Goal: Find contact information: Find contact information

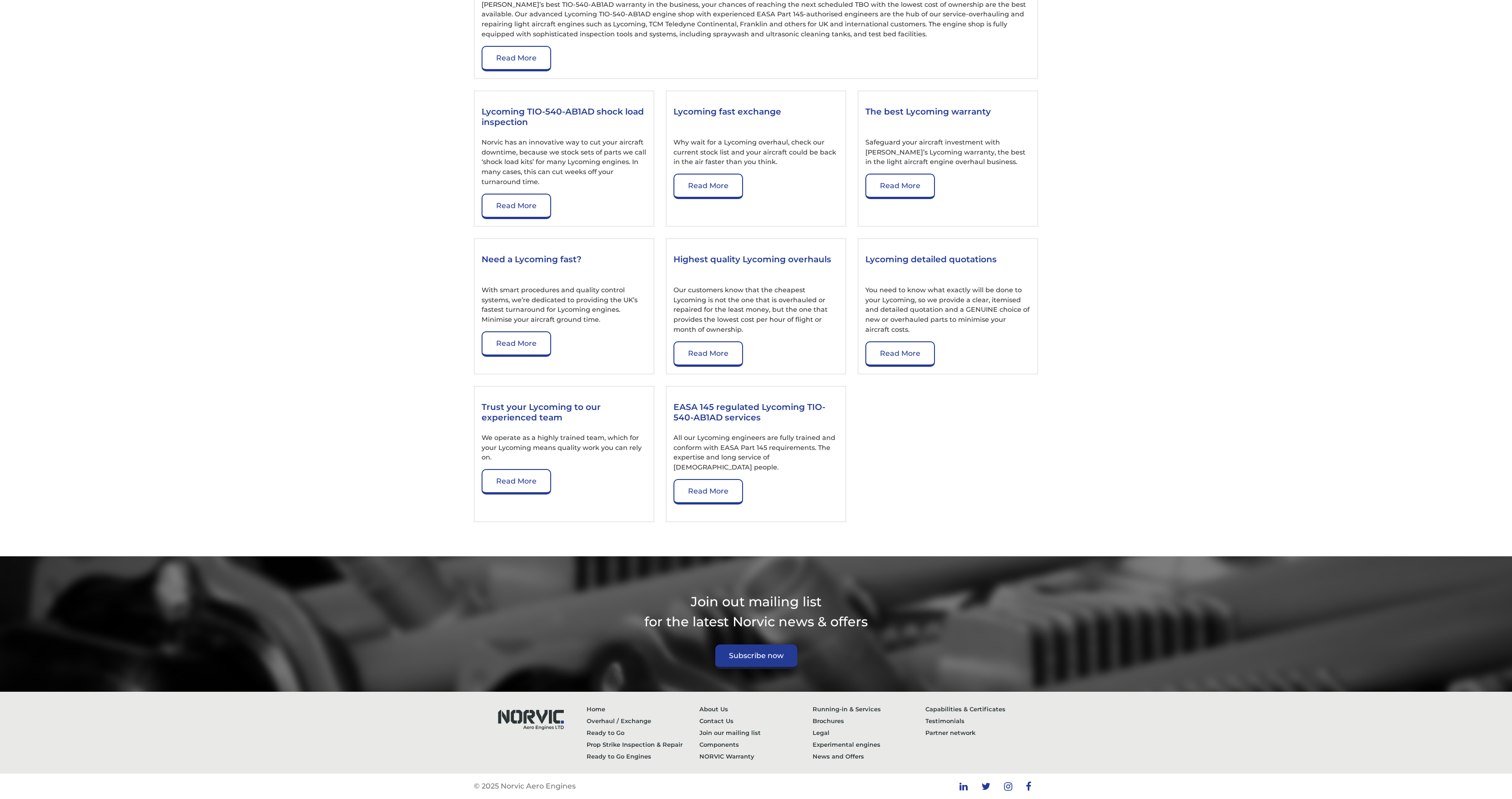
scroll to position [1287, 0]
click at [716, 708] on link "About Us" at bounding box center [756, 708] width 113 height 12
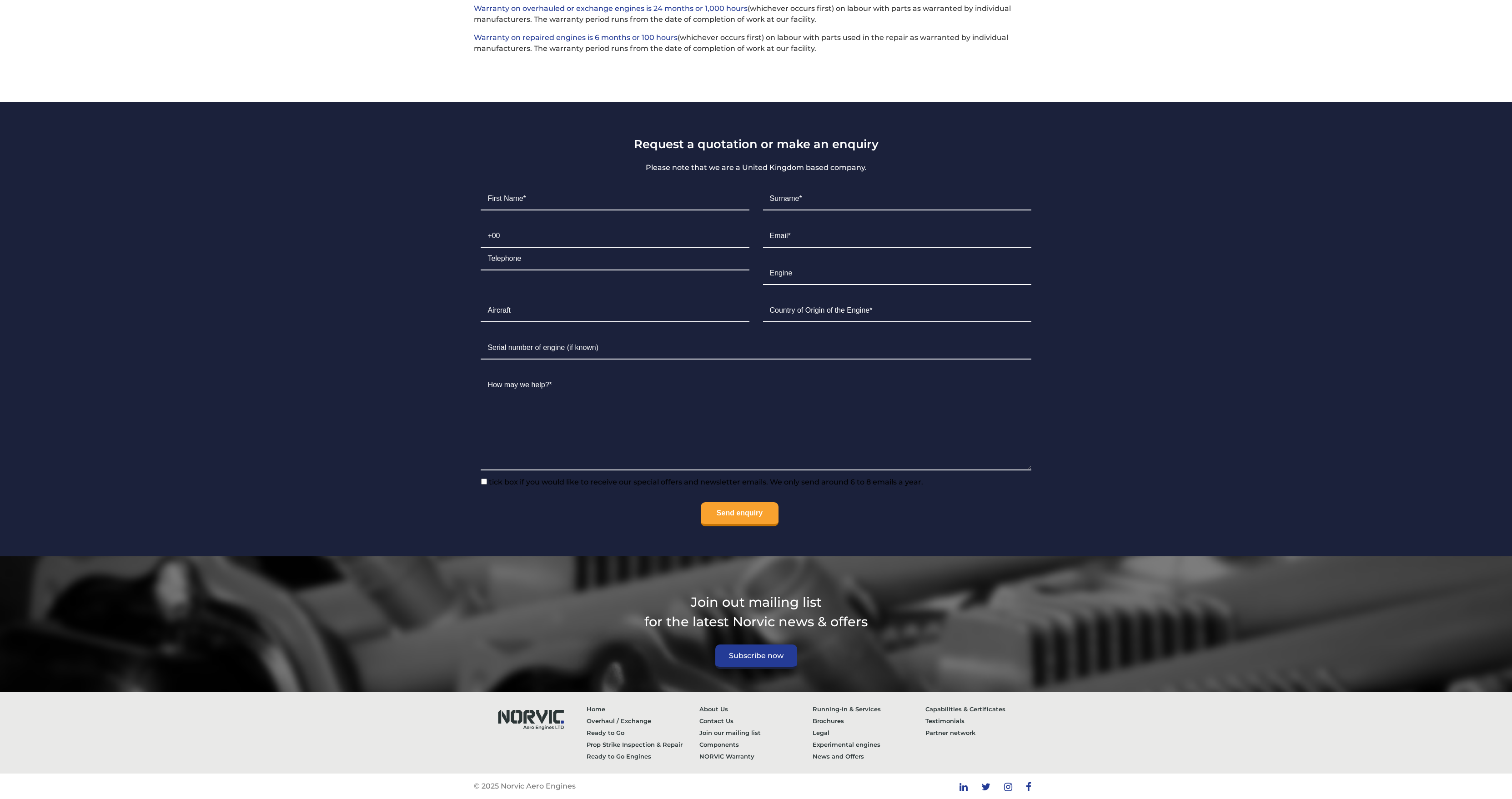
scroll to position [3334, 0]
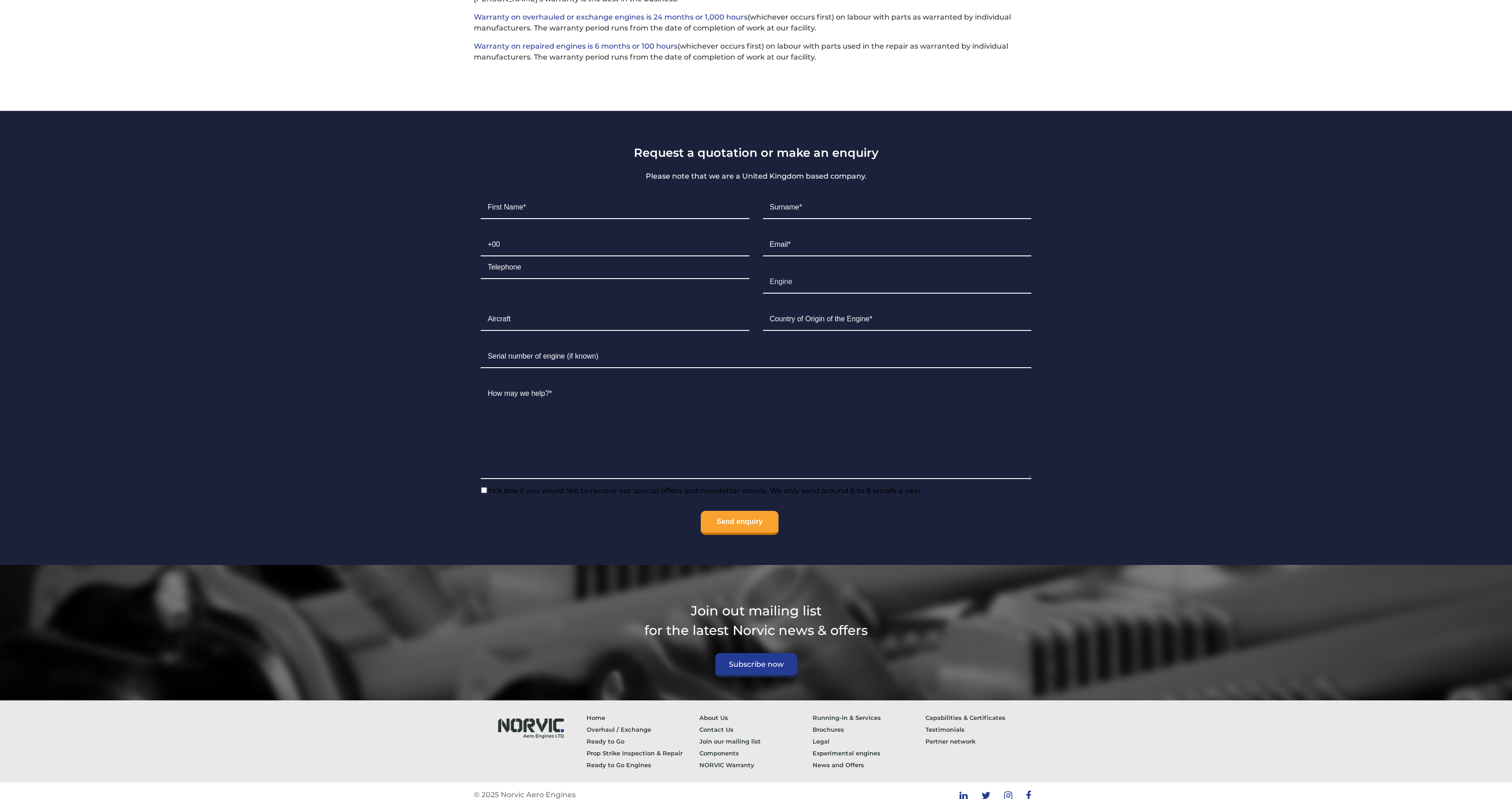
click at [557, 790] on p "© 2025 Norvic Aero Engines" at bounding box center [524, 795] width 102 height 11
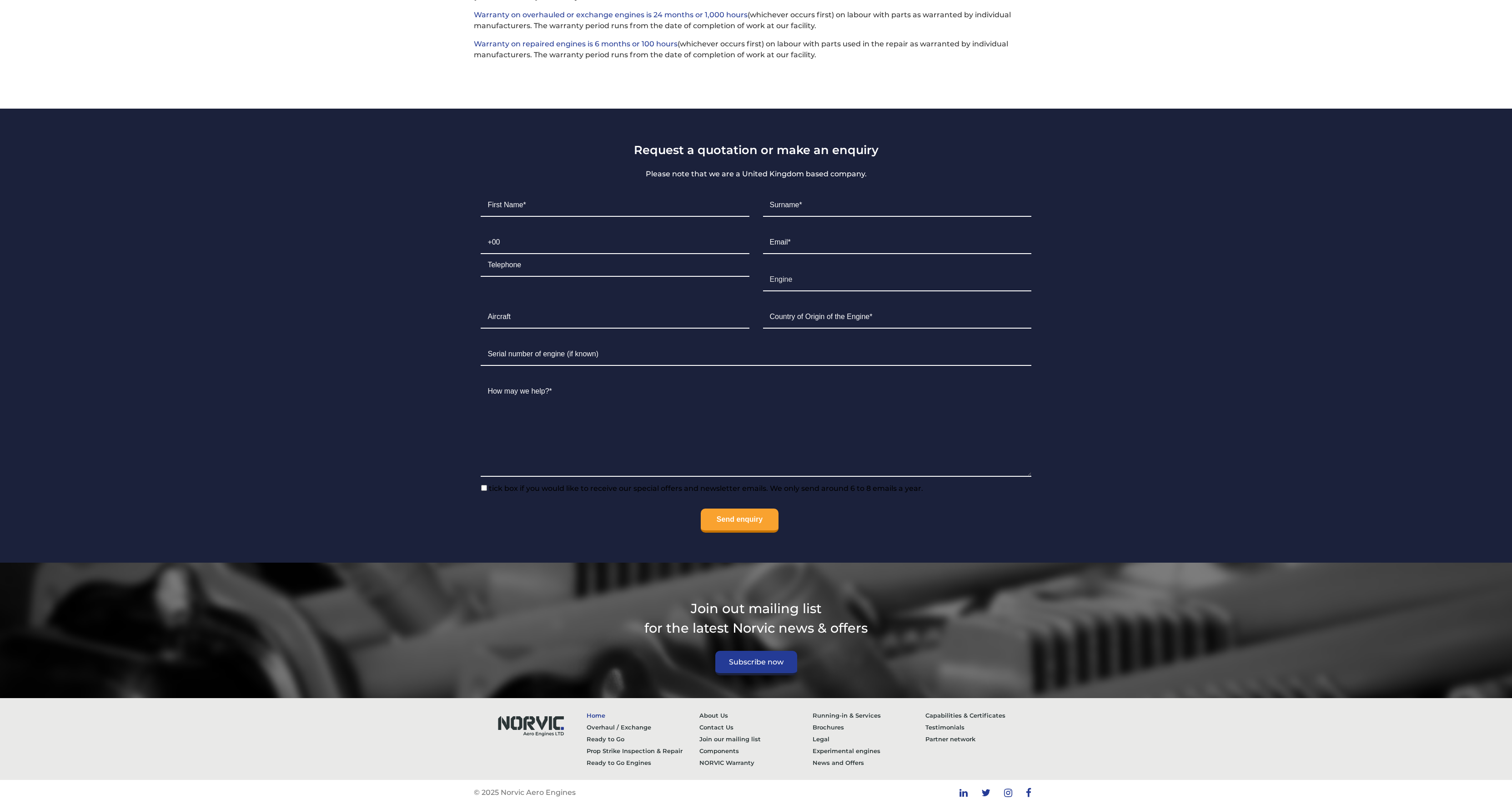
scroll to position [3378, 0]
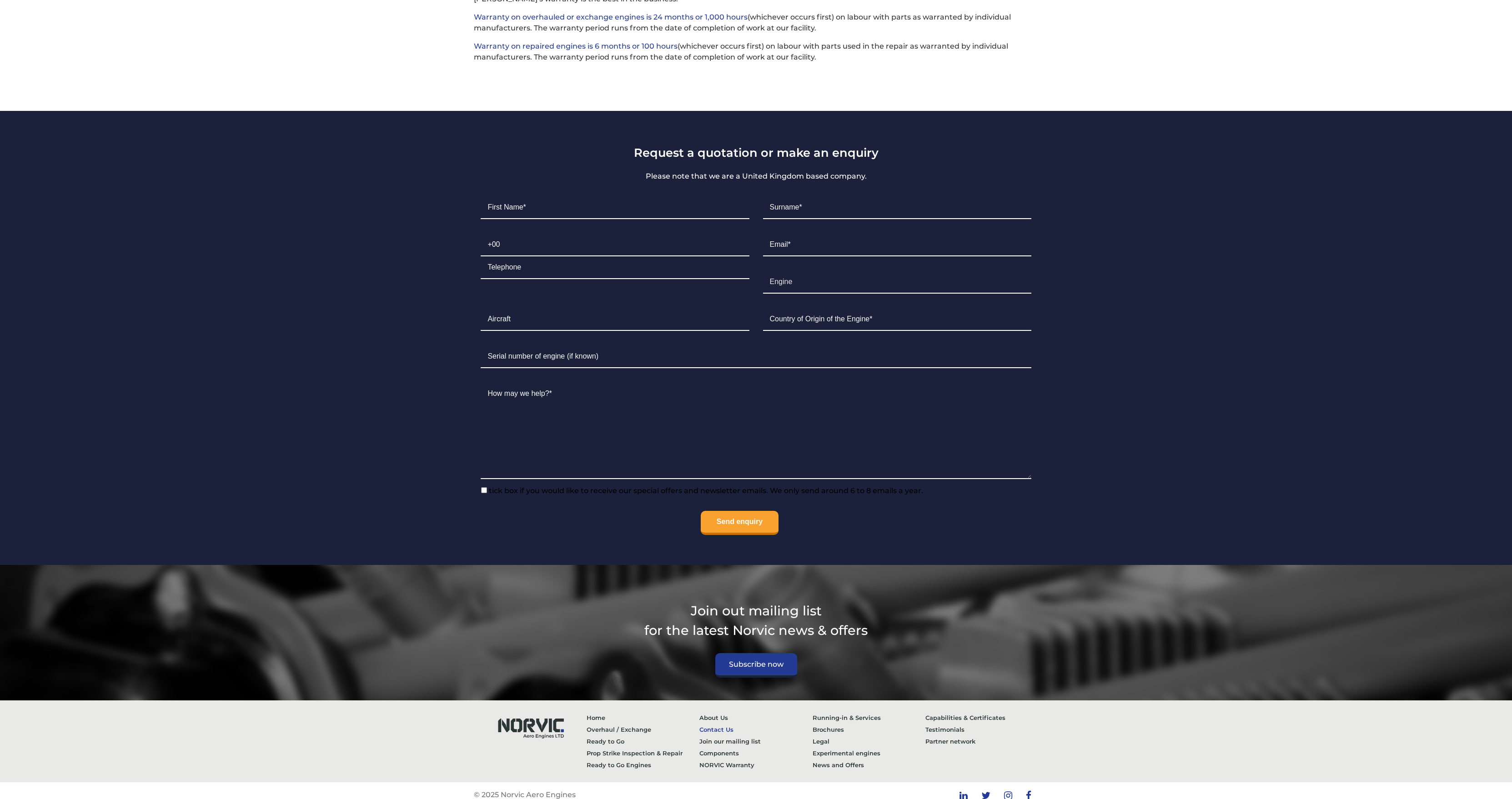
click at [713, 724] on link "Contact Us" at bounding box center [756, 729] width 113 height 12
